Goal: Information Seeking & Learning: Find specific fact

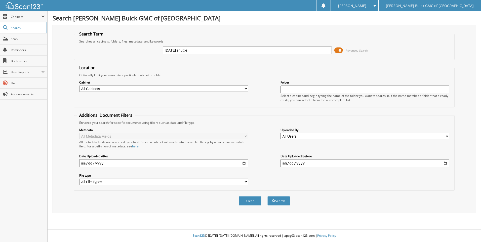
type input "[DATE] shuttle"
click at [268, 196] on button "Search" at bounding box center [279, 200] width 23 height 9
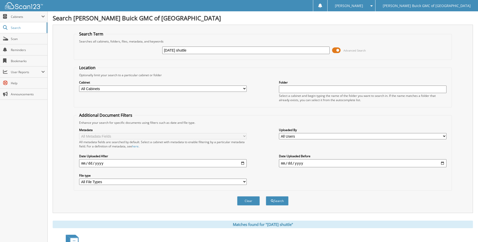
click at [304, 51] on input "[DATE] shuttle" at bounding box center [245, 51] width 167 height 8
type input "2"
type input "6103176"
click at [266, 196] on button "Search" at bounding box center [277, 200] width 23 height 9
drag, startPoint x: 0, startPoint y: 0, endPoint x: 303, endPoint y: 51, distance: 307.7
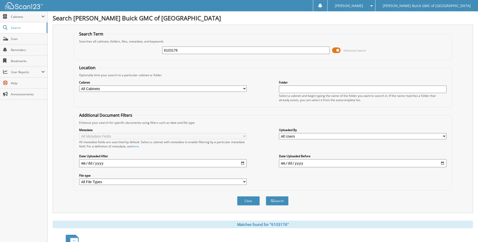
click at [303, 51] on input "6103176" at bounding box center [245, 51] width 167 height 8
type input "6103232"
click at [266, 196] on button "Search" at bounding box center [277, 200] width 23 height 9
click at [303, 51] on input "6103232" at bounding box center [245, 51] width 167 height 8
type input "6103394"
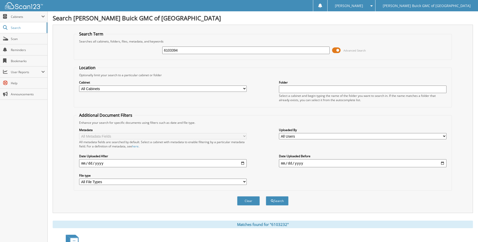
click at [266, 196] on button "Search" at bounding box center [277, 200] width 23 height 9
click at [303, 51] on input "6103394" at bounding box center [245, 51] width 167 height 8
type input "6103183"
click at [266, 196] on button "Search" at bounding box center [277, 200] width 23 height 9
click at [216, 53] on input "6103183" at bounding box center [245, 51] width 167 height 8
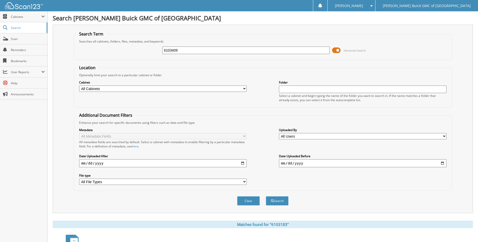
type input "6103409"
click at [266, 196] on button "Search" at bounding box center [277, 200] width 23 height 9
click at [216, 53] on input "6103409" at bounding box center [245, 51] width 167 height 8
type input "6103398"
click at [266, 196] on button "Search" at bounding box center [277, 200] width 23 height 9
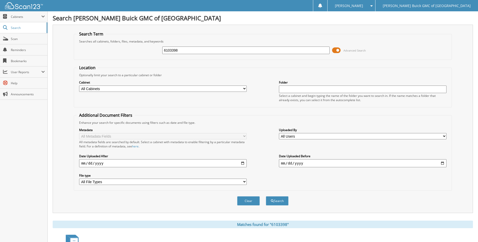
drag, startPoint x: 0, startPoint y: 0, endPoint x: 216, endPoint y: 54, distance: 222.8
click at [216, 54] on input "6103398" at bounding box center [245, 51] width 167 height 8
type input "6103330"
click at [266, 196] on button "Search" at bounding box center [277, 200] width 23 height 9
click at [216, 54] on input "6103330" at bounding box center [245, 51] width 167 height 8
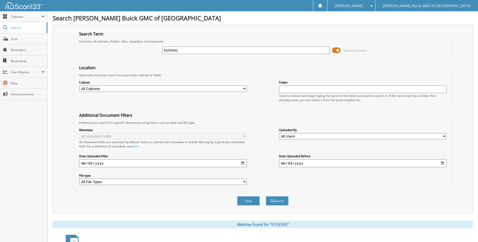
type input "6103442"
click at [266, 196] on button "Search" at bounding box center [277, 200] width 23 height 9
click at [316, 52] on input "6103442" at bounding box center [245, 51] width 167 height 8
type input "6103393"
click at [266, 196] on button "Search" at bounding box center [277, 200] width 23 height 9
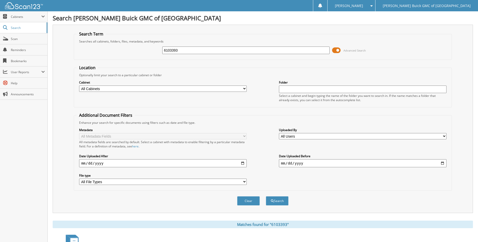
click at [316, 52] on input "6103393" at bounding box center [245, 51] width 167 height 8
type input "6103435"
click at [266, 196] on button "Search" at bounding box center [277, 200] width 23 height 9
click at [316, 52] on input "6103435" at bounding box center [245, 51] width 167 height 8
type input "6103191"
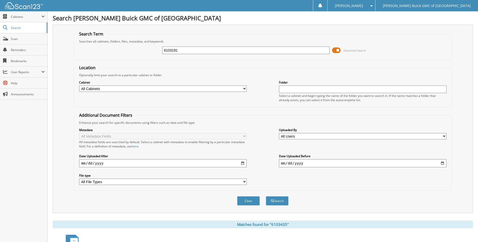
click at [266, 196] on button "Search" at bounding box center [277, 200] width 23 height 9
click at [316, 58] on fieldset "Search Term Searches all cabinets, folders, files, metadata, and keywords 61031…" at bounding box center [262, 45] width 377 height 29
click at [317, 53] on input "6103191" at bounding box center [245, 51] width 167 height 8
type input "6103387"
click at [266, 196] on button "Search" at bounding box center [277, 200] width 23 height 9
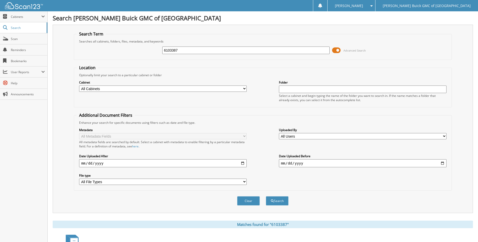
click at [325, 50] on input "6103387" at bounding box center [245, 51] width 167 height 8
type input "6103040"
click at [266, 196] on button "Search" at bounding box center [277, 200] width 23 height 9
click at [315, 48] on input "6103040" at bounding box center [245, 51] width 167 height 8
type input "6103426"
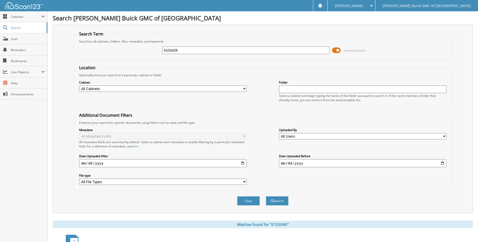
click at [266, 196] on button "Search" at bounding box center [277, 200] width 23 height 9
click at [315, 48] on input "6103426" at bounding box center [245, 51] width 167 height 8
type input "6103397"
click at [266, 196] on button "Search" at bounding box center [277, 200] width 23 height 9
click at [315, 48] on input "6103397" at bounding box center [245, 51] width 167 height 8
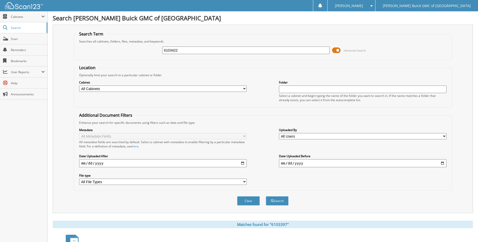
type input "6103422"
click at [266, 196] on button "Search" at bounding box center [277, 200] width 23 height 9
click at [315, 48] on input "6103422" at bounding box center [245, 51] width 167 height 8
type input "6103413"
click at [266, 196] on button "Search" at bounding box center [277, 200] width 23 height 9
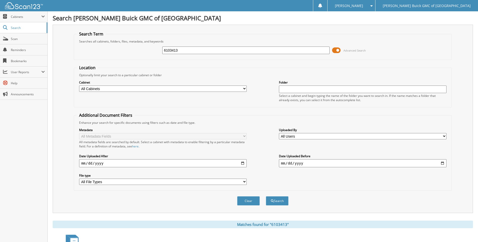
click at [315, 48] on input "6103413" at bounding box center [245, 51] width 167 height 8
type input "6103315"
click at [266, 196] on button "Search" at bounding box center [277, 200] width 23 height 9
click at [315, 48] on input "6103315" at bounding box center [245, 51] width 167 height 8
type input "6103424"
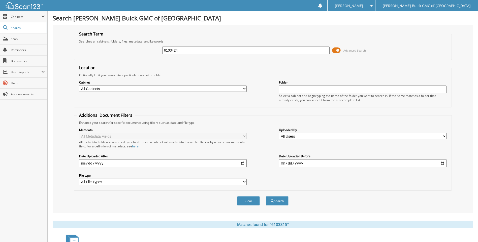
click at [266, 196] on button "Search" at bounding box center [277, 200] width 23 height 9
click at [315, 48] on input "6103424" at bounding box center [245, 51] width 167 height 8
type input "6103400"
click at [266, 196] on button "Search" at bounding box center [277, 200] width 23 height 9
click at [315, 48] on input "6103400" at bounding box center [245, 51] width 167 height 8
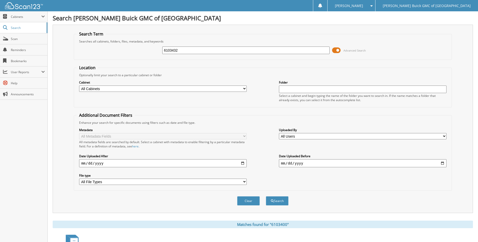
type input "6103432"
click at [266, 196] on button "Search" at bounding box center [277, 200] width 23 height 9
click at [315, 48] on input "6103432" at bounding box center [245, 51] width 167 height 8
type input "6103384"
click at [266, 196] on button "Search" at bounding box center [277, 200] width 23 height 9
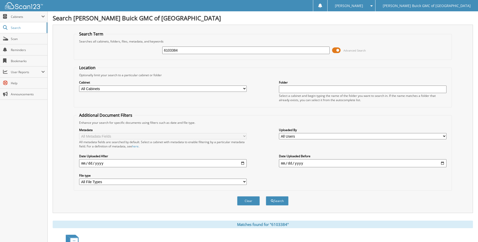
click at [315, 48] on input "6103384" at bounding box center [245, 51] width 167 height 8
type input "6102223"
click at [266, 196] on button "Search" at bounding box center [277, 200] width 23 height 9
click at [315, 48] on input "6102223" at bounding box center [245, 51] width 167 height 8
type input "6103165"
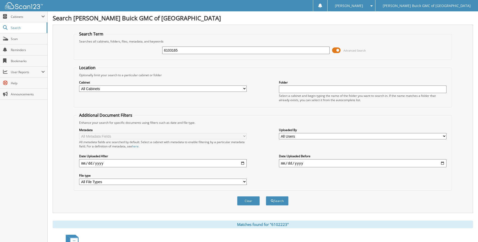
click at [266, 196] on button "Search" at bounding box center [277, 200] width 23 height 9
click at [315, 48] on input "6103165" at bounding box center [245, 51] width 167 height 8
type input "6103094"
click at [266, 196] on button "Search" at bounding box center [277, 200] width 23 height 9
click at [315, 48] on input "6103094" at bounding box center [245, 51] width 167 height 8
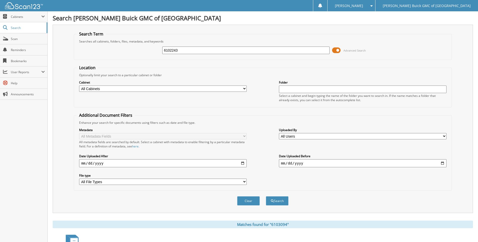
type input "6102243"
click at [266, 196] on button "Search" at bounding box center [277, 200] width 23 height 9
click at [315, 48] on input "6102243" at bounding box center [245, 51] width 167 height 8
type input "6103138"
click at [266, 196] on button "Search" at bounding box center [277, 200] width 23 height 9
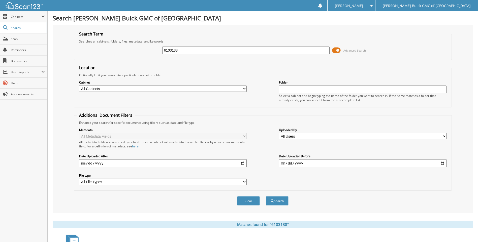
click at [315, 48] on input "6103138" at bounding box center [245, 51] width 167 height 8
type input "6103407"
click at [266, 196] on button "Search" at bounding box center [277, 200] width 23 height 9
click at [315, 48] on input "6103407" at bounding box center [245, 51] width 167 height 8
type input "6103364"
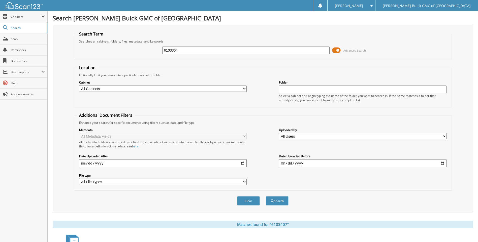
click at [266, 196] on button "Search" at bounding box center [277, 200] width 23 height 9
click at [315, 48] on input "6103364" at bounding box center [245, 51] width 167 height 8
type input "6103309"
click at [266, 196] on button "Search" at bounding box center [277, 200] width 23 height 9
click at [315, 48] on input "6103309" at bounding box center [245, 51] width 167 height 8
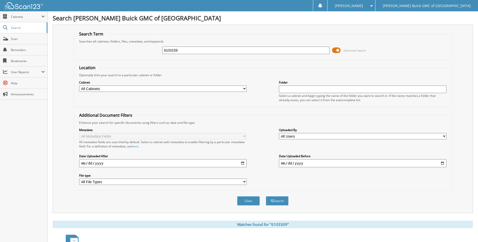
type input "6103159"
click at [266, 196] on button "Search" at bounding box center [277, 200] width 23 height 9
click at [315, 48] on input "6103159" at bounding box center [245, 51] width 167 height 8
type input "6103223"
click at [266, 196] on button "Search" at bounding box center [277, 200] width 23 height 9
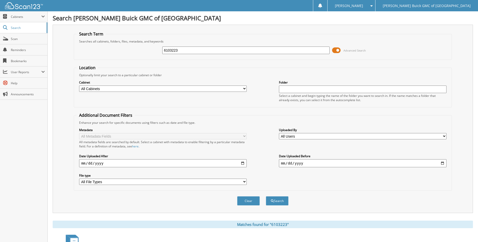
click at [315, 48] on input "6103223" at bounding box center [245, 51] width 167 height 8
type input "6103244"
click at [266, 196] on button "Search" at bounding box center [277, 200] width 23 height 9
click at [315, 48] on input "6103244" at bounding box center [245, 51] width 167 height 8
type input "6103178"
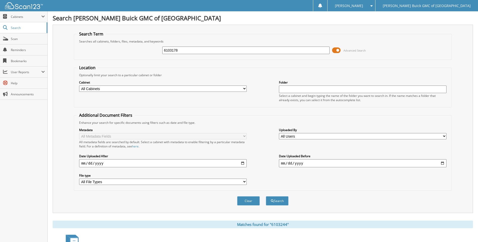
click at [266, 196] on button "Search" at bounding box center [277, 200] width 23 height 9
click at [315, 48] on input "6103178" at bounding box center [245, 51] width 167 height 8
type input "6103248"
click at [266, 196] on button "Search" at bounding box center [277, 200] width 23 height 9
click at [315, 48] on input "6103248" at bounding box center [245, 51] width 167 height 8
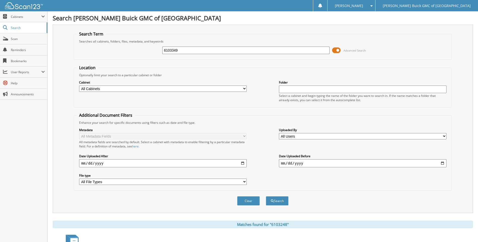
type input "6103349"
click at [266, 196] on button "Search" at bounding box center [277, 200] width 23 height 9
click at [315, 48] on input "6103349" at bounding box center [245, 51] width 167 height 8
type input "6103251"
click at [266, 196] on button "Search" at bounding box center [277, 200] width 23 height 9
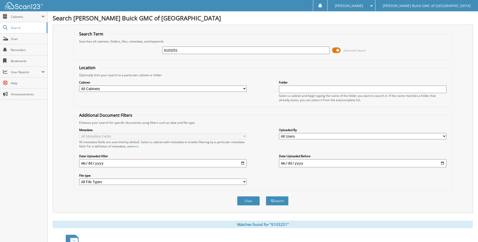
click at [315, 48] on input "6103251" at bounding box center [245, 51] width 167 height 8
type input "6103064"
click at [266, 196] on button "Search" at bounding box center [277, 200] width 23 height 9
click at [315, 48] on input "6103064" at bounding box center [245, 51] width 167 height 8
type input "6103276"
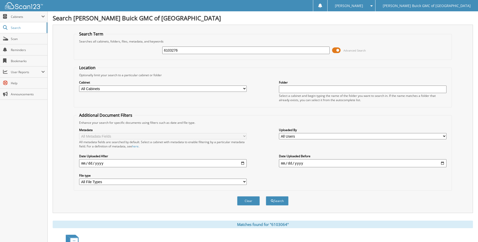
click at [266, 196] on button "Search" at bounding box center [277, 200] width 23 height 9
click at [315, 48] on input "6103276" at bounding box center [245, 51] width 167 height 8
type input "6103340"
click at [266, 196] on button "Search" at bounding box center [277, 200] width 23 height 9
click at [315, 48] on input "6103340" at bounding box center [245, 51] width 167 height 8
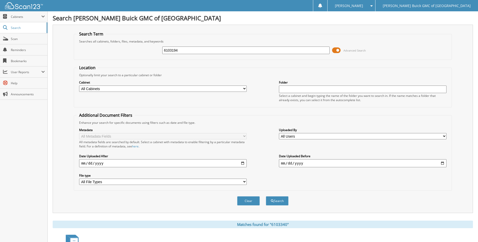
type input "6103194"
click at [266, 196] on button "Search" at bounding box center [277, 200] width 23 height 9
click at [315, 48] on input "6103194" at bounding box center [245, 51] width 167 height 8
type input "6103335"
click at [266, 196] on button "Search" at bounding box center [277, 200] width 23 height 9
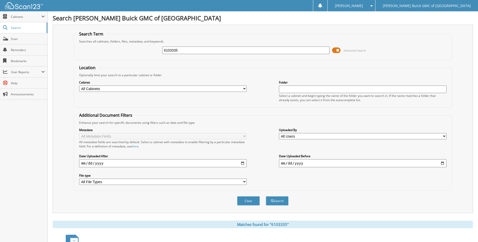
drag, startPoint x: 0, startPoint y: 0, endPoint x: 315, endPoint y: 48, distance: 318.6
click at [315, 48] on input "6103335" at bounding box center [245, 51] width 167 height 8
type input "6103257"
click at [266, 196] on button "Search" at bounding box center [277, 200] width 23 height 9
click at [315, 48] on input "6103257" at bounding box center [245, 51] width 167 height 8
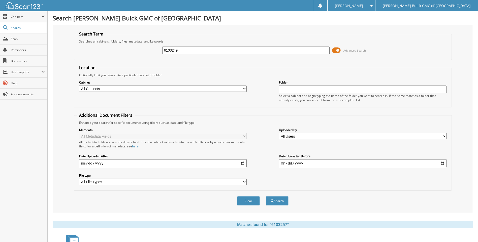
type input "6103249"
click at [266, 196] on button "Search" at bounding box center [277, 200] width 23 height 9
click at [315, 48] on input "6103249" at bounding box center [245, 51] width 167 height 8
type input "6103197"
click at [266, 196] on button "Search" at bounding box center [277, 200] width 23 height 9
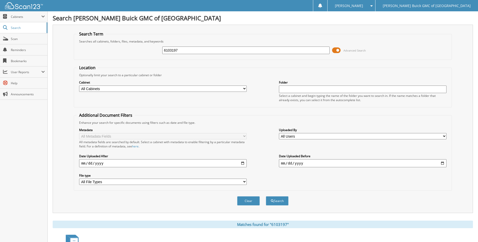
click at [315, 48] on input "6103197" at bounding box center [245, 51] width 167 height 8
type input "6103356"
click at [266, 196] on button "Search" at bounding box center [277, 200] width 23 height 9
click at [315, 48] on input "6103356" at bounding box center [245, 51] width 167 height 8
type input "6103238"
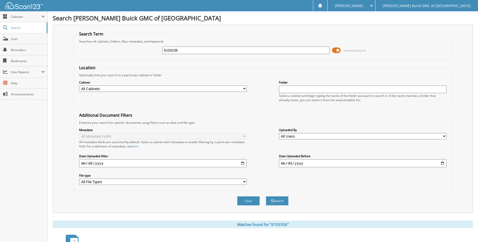
click at [266, 196] on button "Search" at bounding box center [277, 200] width 23 height 9
click at [315, 48] on input "6103238" at bounding box center [245, 51] width 167 height 8
type input "6102840"
click at [266, 196] on button "Search" at bounding box center [277, 200] width 23 height 9
click at [315, 48] on input "6102840" at bounding box center [245, 51] width 167 height 8
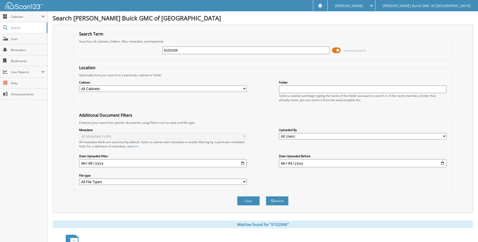
type input "6103169"
click at [266, 196] on button "Search" at bounding box center [277, 200] width 23 height 9
click at [315, 48] on input "6103169" at bounding box center [245, 51] width 167 height 8
type input "6103171"
click at [266, 196] on button "Search" at bounding box center [277, 200] width 23 height 9
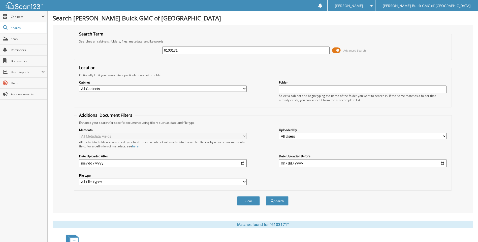
drag, startPoint x: 0, startPoint y: 0, endPoint x: 312, endPoint y: 54, distance: 316.9
click at [312, 54] on div "6103171" at bounding box center [245, 50] width 167 height 9
type input "6103242"
click at [266, 196] on button "Search" at bounding box center [277, 200] width 23 height 9
click at [312, 54] on div "6103242" at bounding box center [245, 50] width 167 height 9
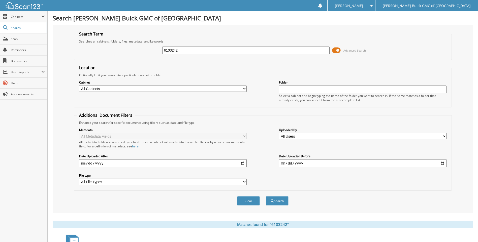
click at [315, 51] on input "6103242" at bounding box center [245, 51] width 167 height 8
type input "6103383"
click at [266, 196] on button "Search" at bounding box center [277, 200] width 23 height 9
click at [315, 51] on input "6103383" at bounding box center [245, 51] width 167 height 8
type input "6103318"
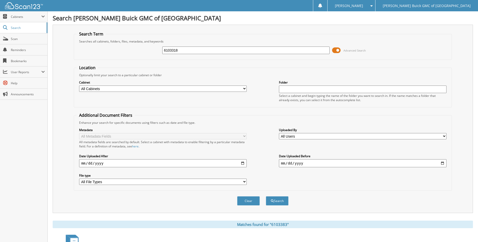
click at [266, 196] on button "Search" at bounding box center [277, 200] width 23 height 9
click at [315, 51] on input "6103318" at bounding box center [245, 51] width 167 height 8
type input "6"
type input "8001508"
click at [266, 196] on button "Search" at bounding box center [277, 200] width 23 height 9
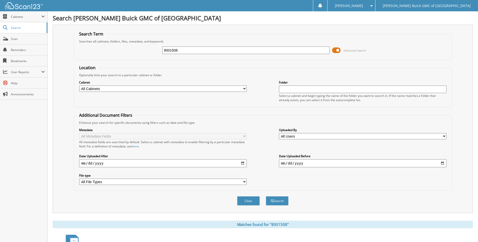
click at [315, 51] on input "8001508" at bounding box center [245, 51] width 167 height 8
type input "8"
type input "6099176"
click at [266, 196] on button "Search" at bounding box center [277, 200] width 23 height 9
click at [315, 51] on input "6099176" at bounding box center [245, 51] width 167 height 8
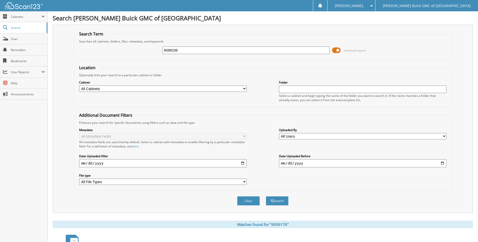
type input "6099156"
click at [266, 196] on button "Search" at bounding box center [277, 200] width 23 height 9
click at [315, 51] on input "6099156" at bounding box center [245, 51] width 167 height 8
type input "6097631"
click at [266, 196] on button "Search" at bounding box center [277, 200] width 23 height 9
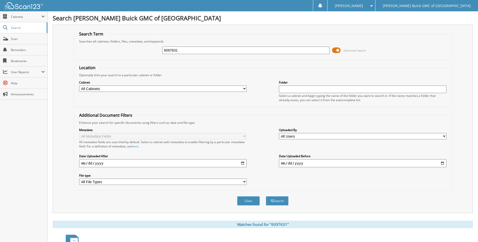
click at [315, 51] on input "6097631" at bounding box center [245, 51] width 167 height 8
type input "6"
type input "9108706"
click at [266, 196] on button "Search" at bounding box center [277, 200] width 23 height 9
click at [301, 50] on input "9108706" at bounding box center [245, 51] width 167 height 8
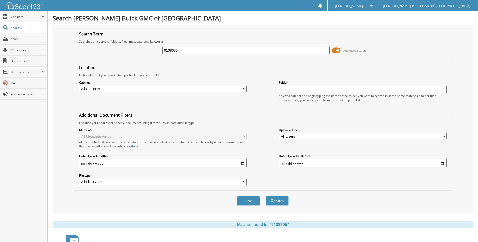
type input "9108686"
click at [266, 196] on button "Search" at bounding box center [277, 200] width 23 height 9
click at [301, 50] on input "9108686" at bounding box center [245, 51] width 167 height 8
type input "9108711"
click at [266, 196] on button "Search" at bounding box center [277, 200] width 23 height 9
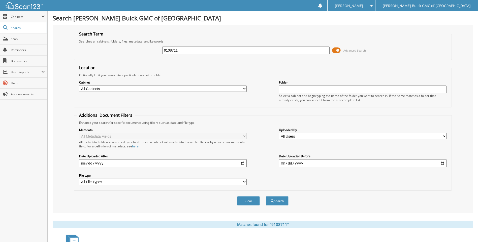
drag, startPoint x: 0, startPoint y: 0, endPoint x: 301, endPoint y: 50, distance: 304.9
click at [301, 50] on input "9108711" at bounding box center [245, 51] width 167 height 8
type input "9108733"
click at [266, 196] on button "Search" at bounding box center [277, 200] width 23 height 9
